Goal: Transaction & Acquisition: Purchase product/service

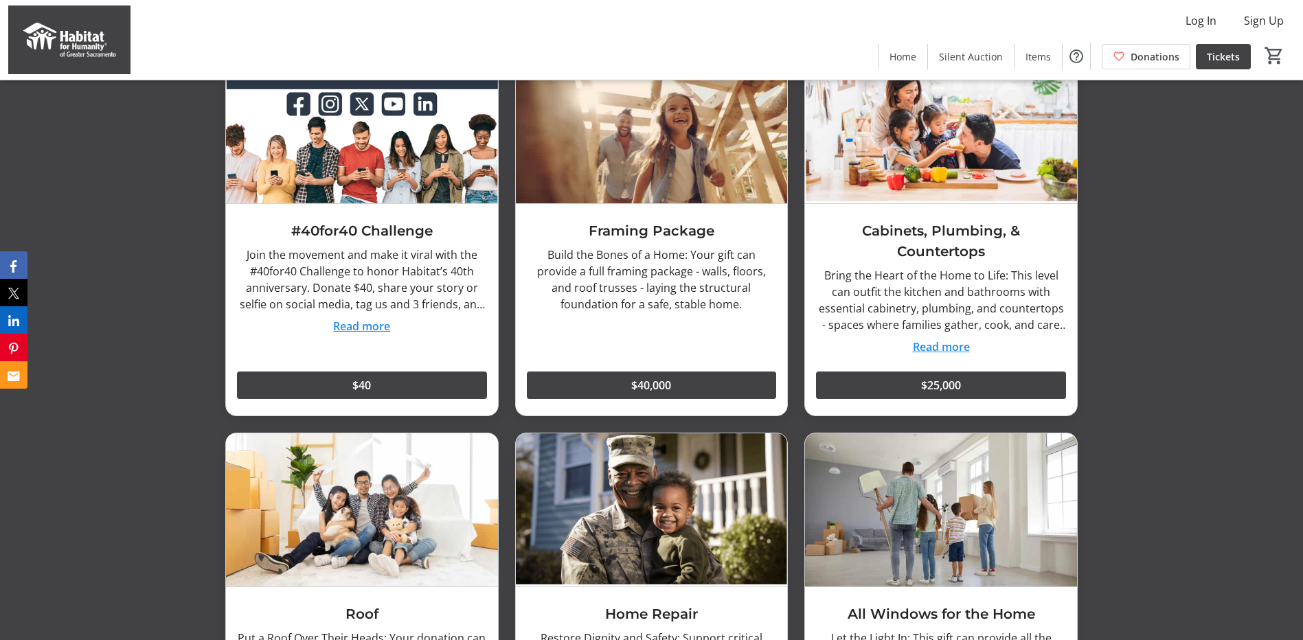
scroll to position [1511, 0]
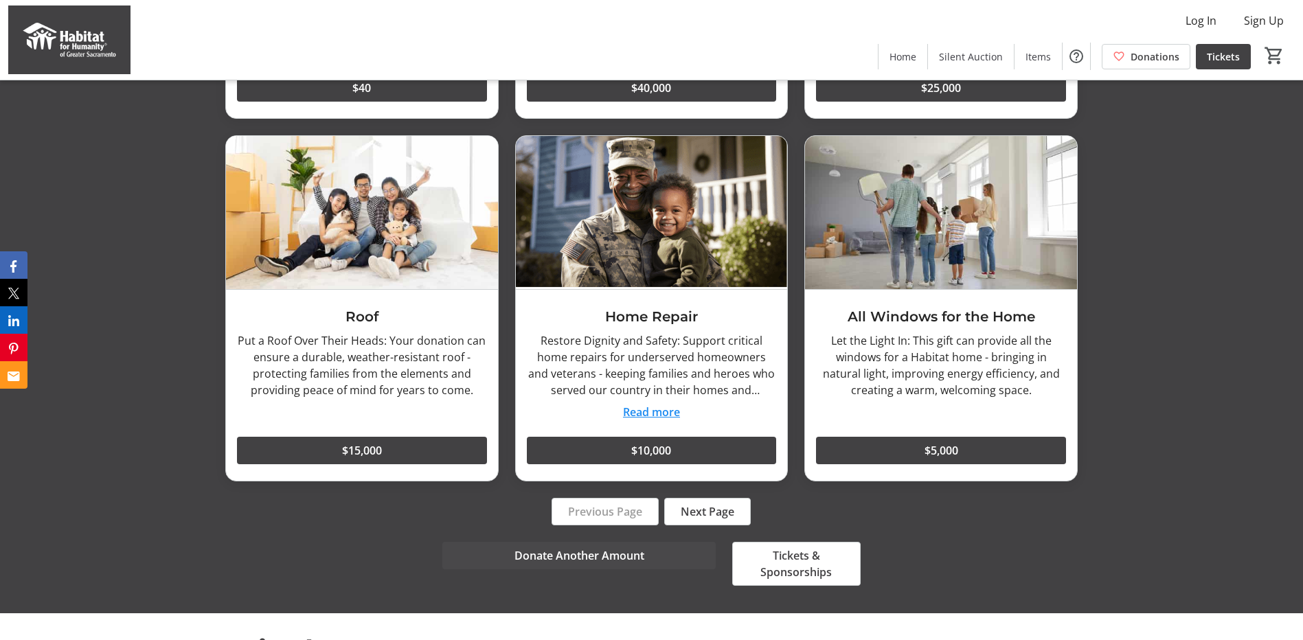
click at [705, 504] on span "Next Page" at bounding box center [708, 512] width 54 height 16
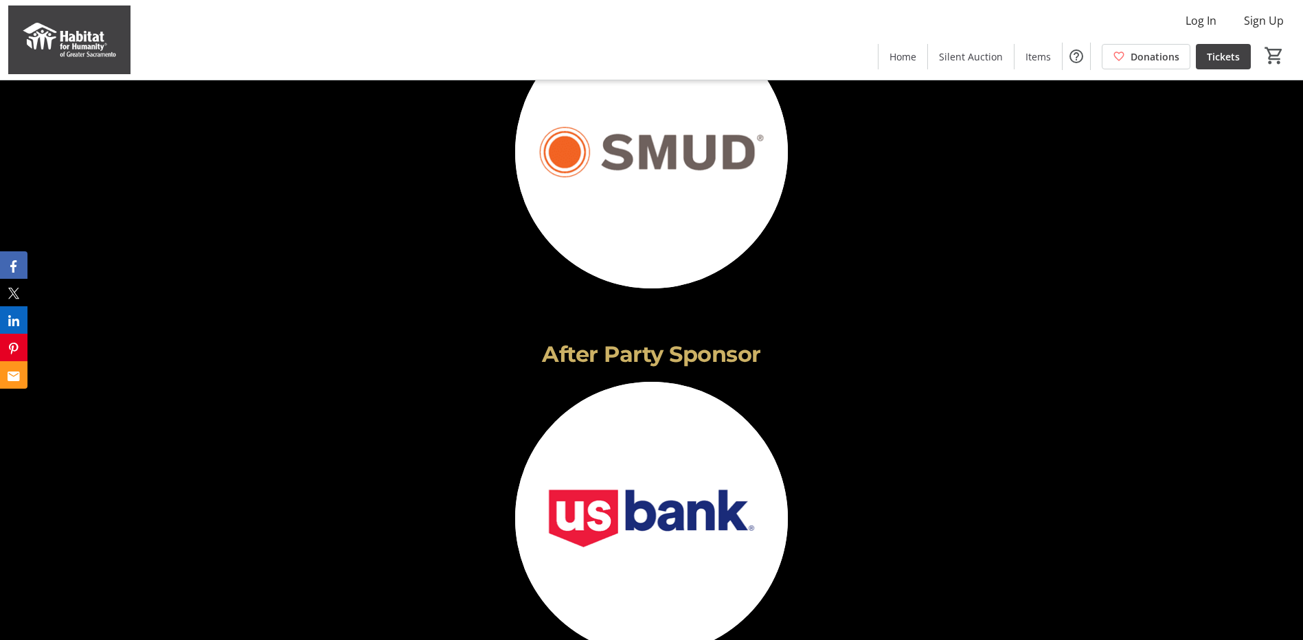
scroll to position [2198, 0]
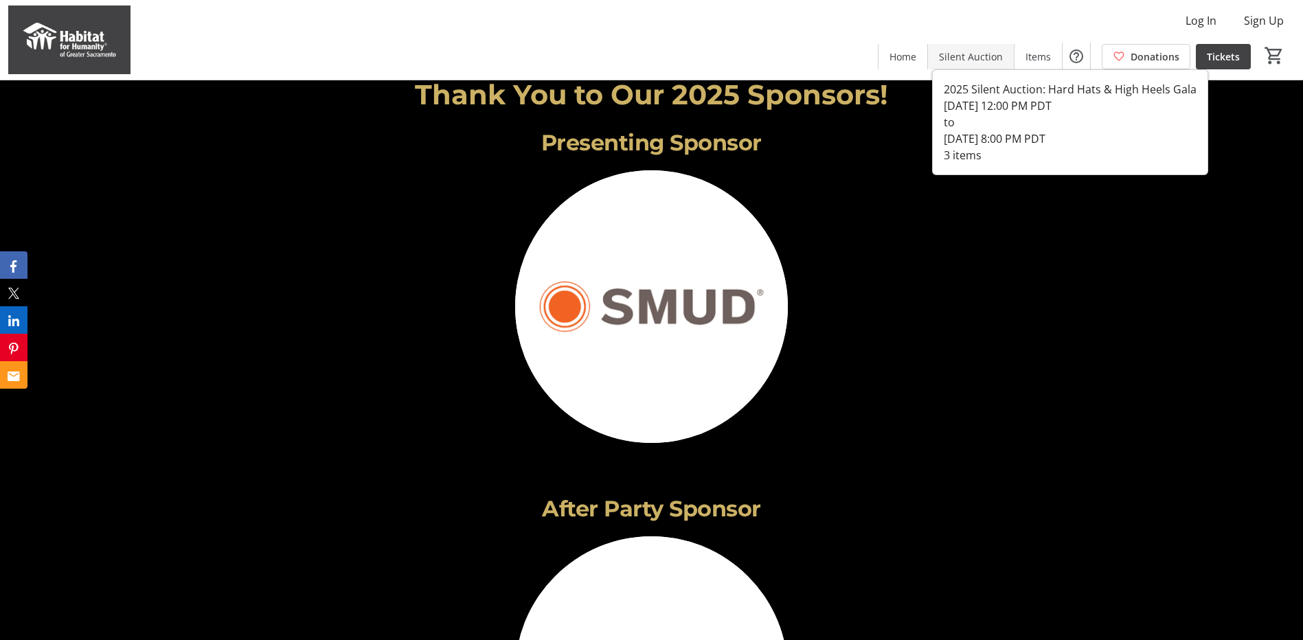
click at [971, 53] on span "Silent Auction" at bounding box center [971, 56] width 64 height 14
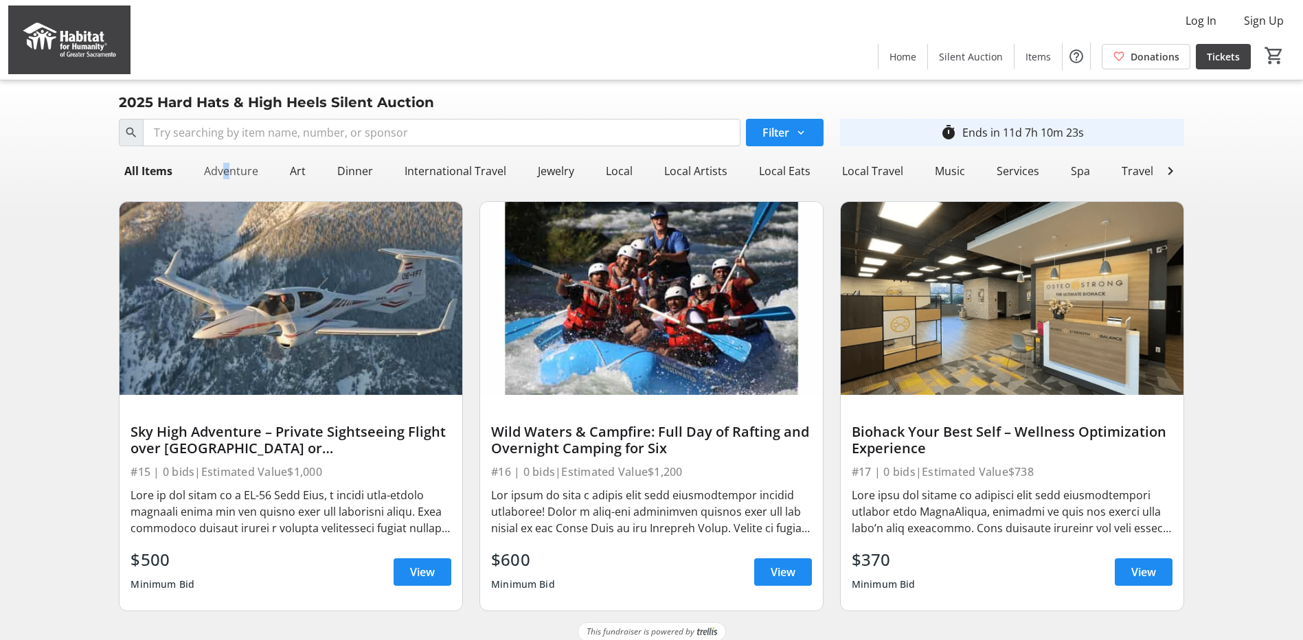
click at [222, 170] on div "Adventure" at bounding box center [231, 170] width 65 height 27
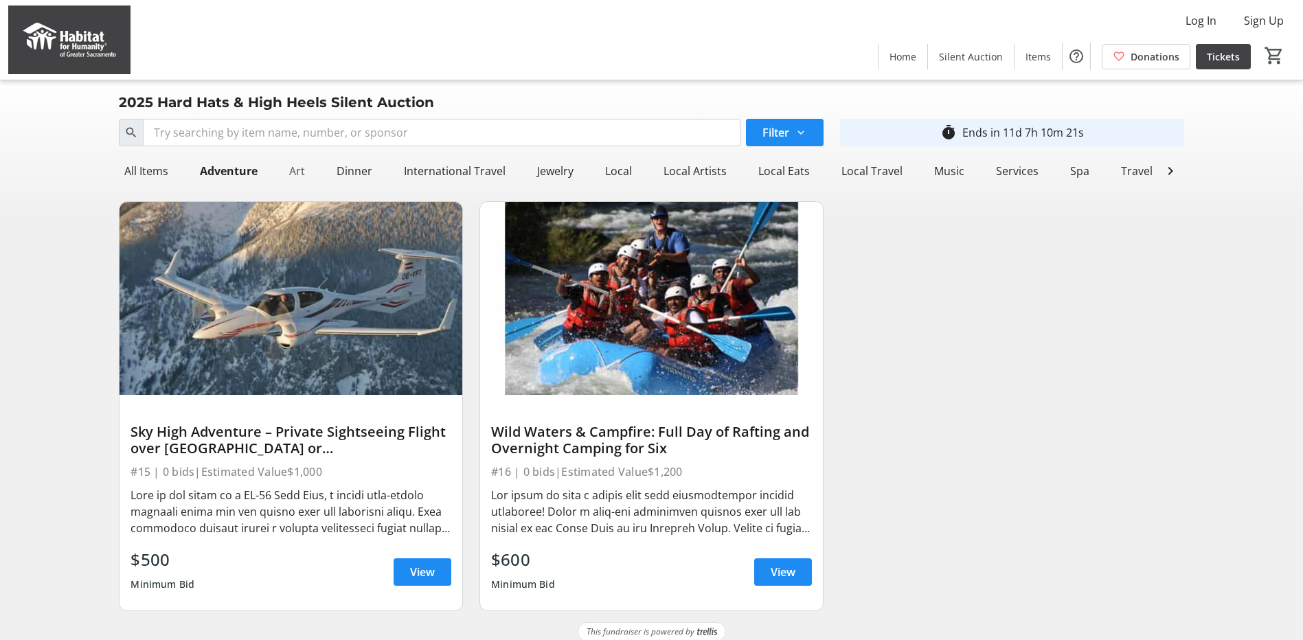
drag, startPoint x: 222, startPoint y: 170, endPoint x: 300, endPoint y: 170, distance: 77.6
click at [300, 170] on div "Art" at bounding box center [297, 170] width 27 height 27
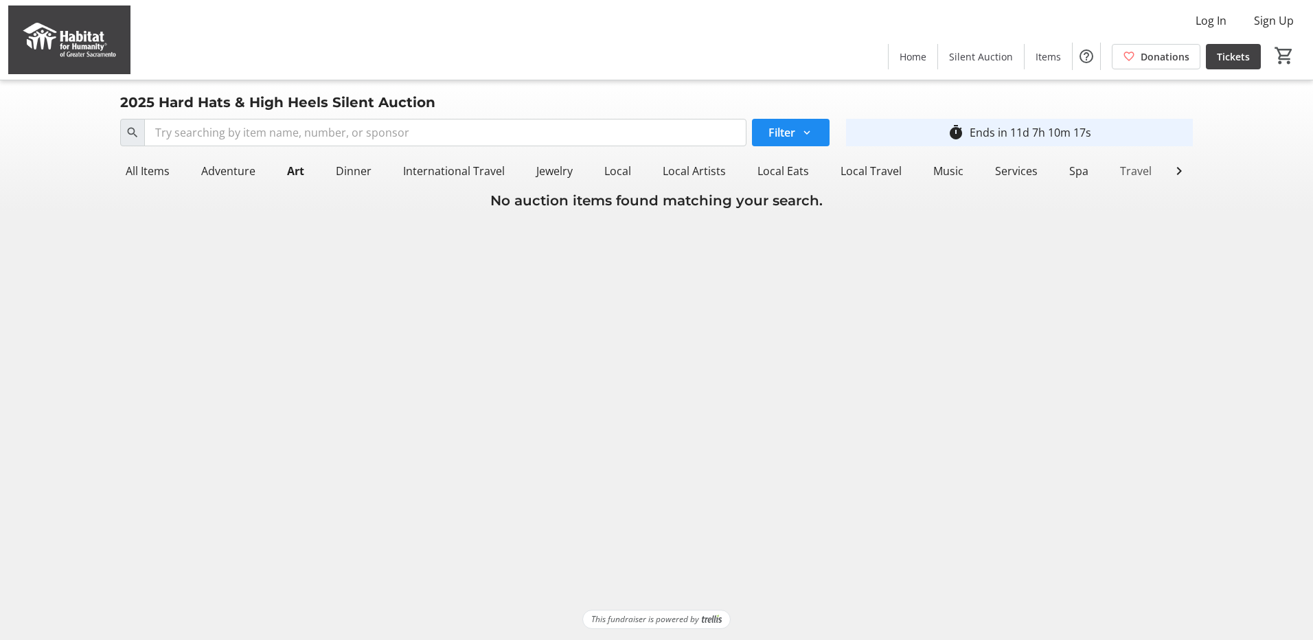
click at [1131, 172] on div "Travel" at bounding box center [1136, 170] width 43 height 27
click at [918, 55] on span "Home" at bounding box center [913, 56] width 27 height 14
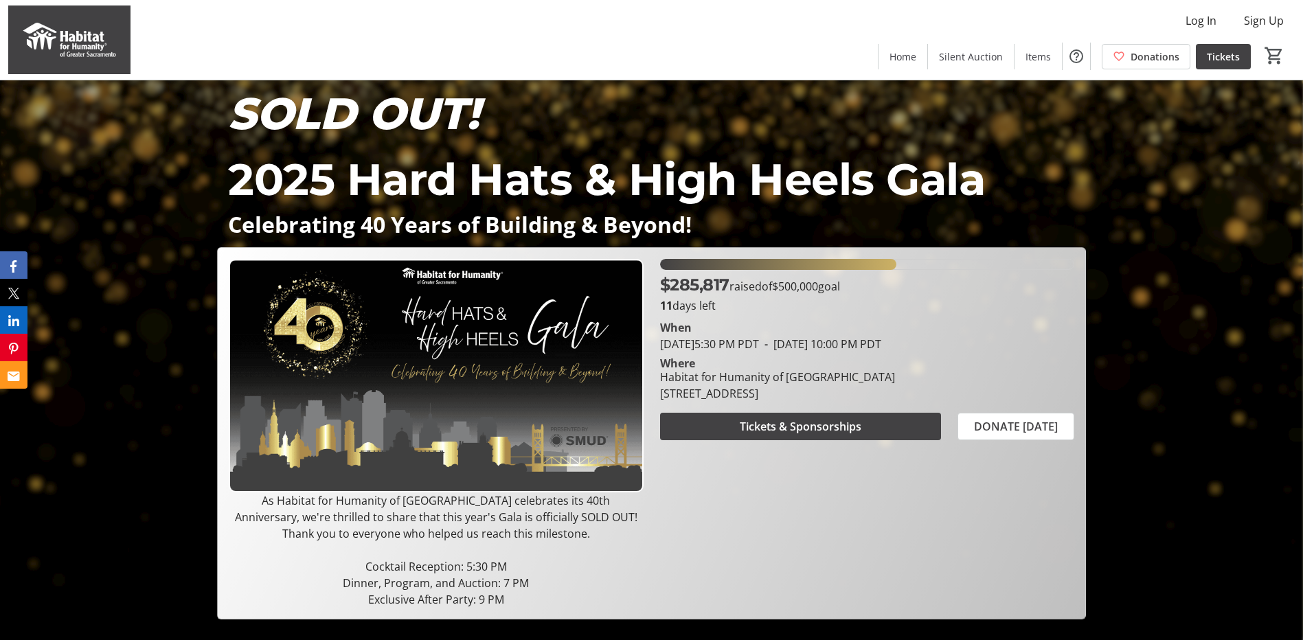
click at [1049, 54] on span "Items" at bounding box center [1038, 56] width 25 height 14
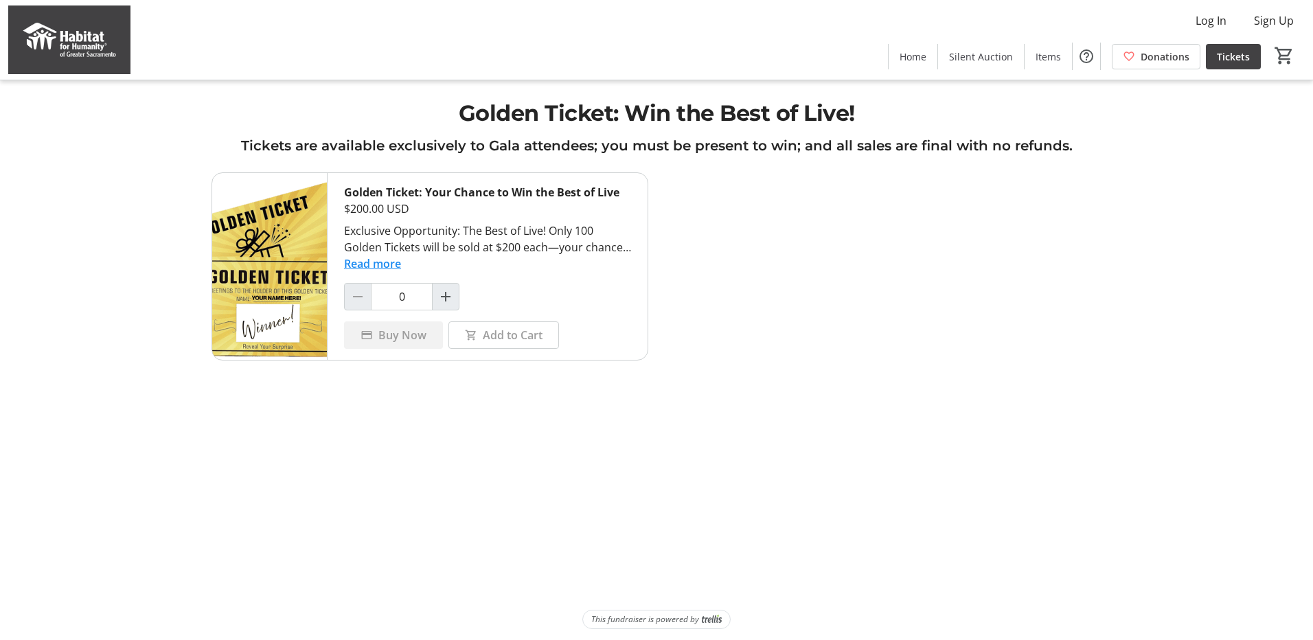
click at [389, 264] on button "Read more" at bounding box center [372, 264] width 57 height 16
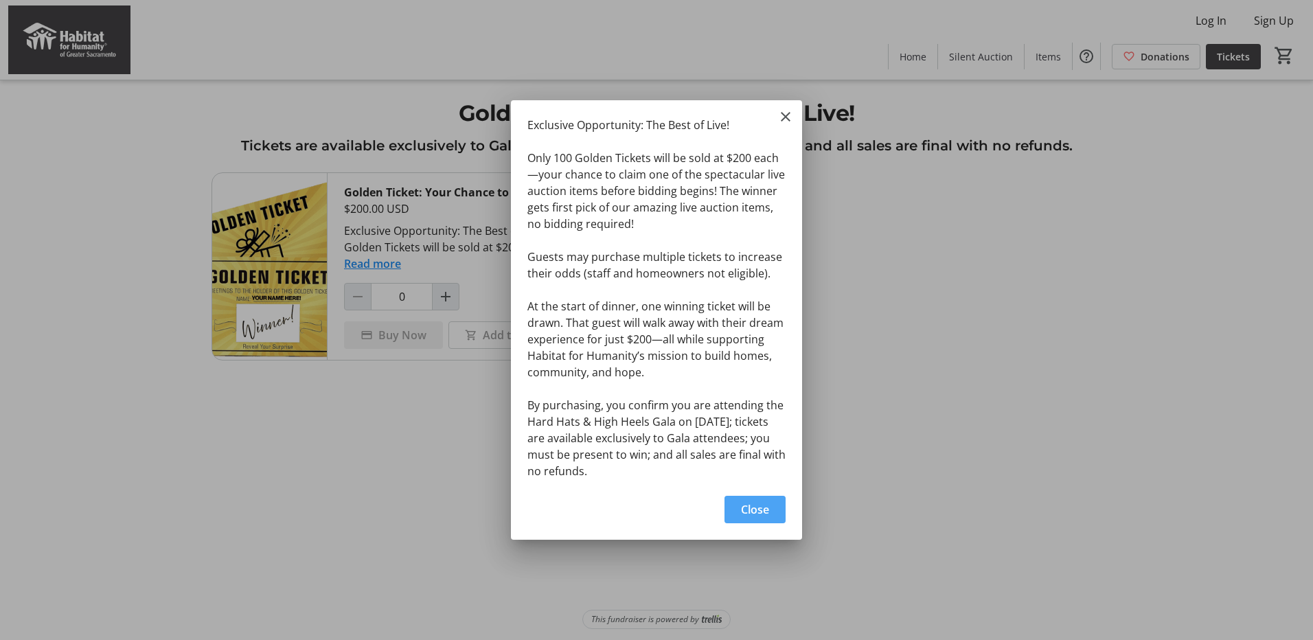
click at [762, 505] on span "Close" at bounding box center [755, 509] width 28 height 16
